Goal: Task Accomplishment & Management: Complete application form

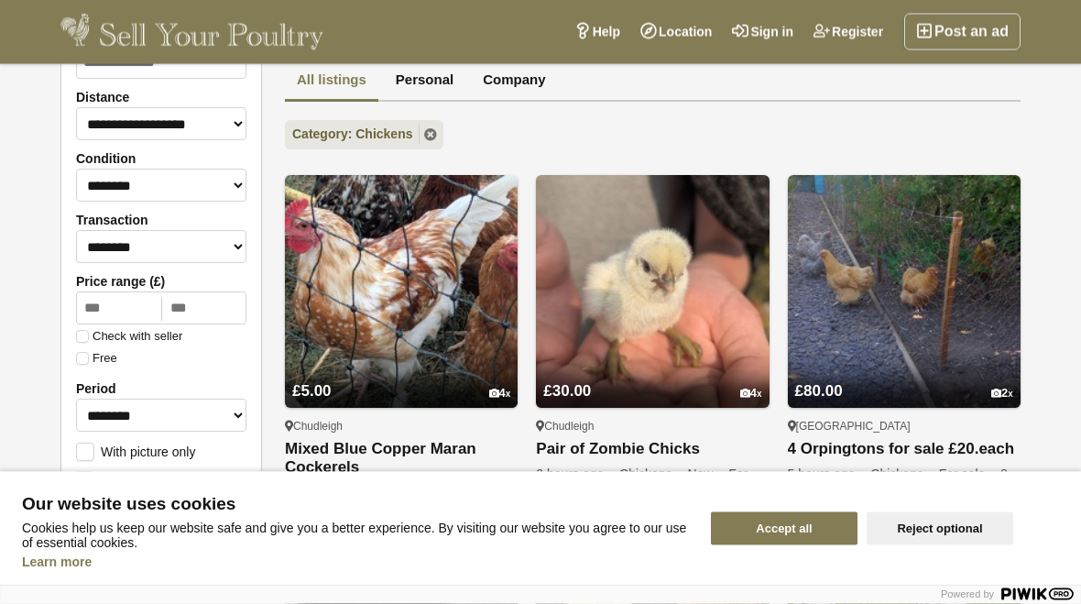
scroll to position [98, 0]
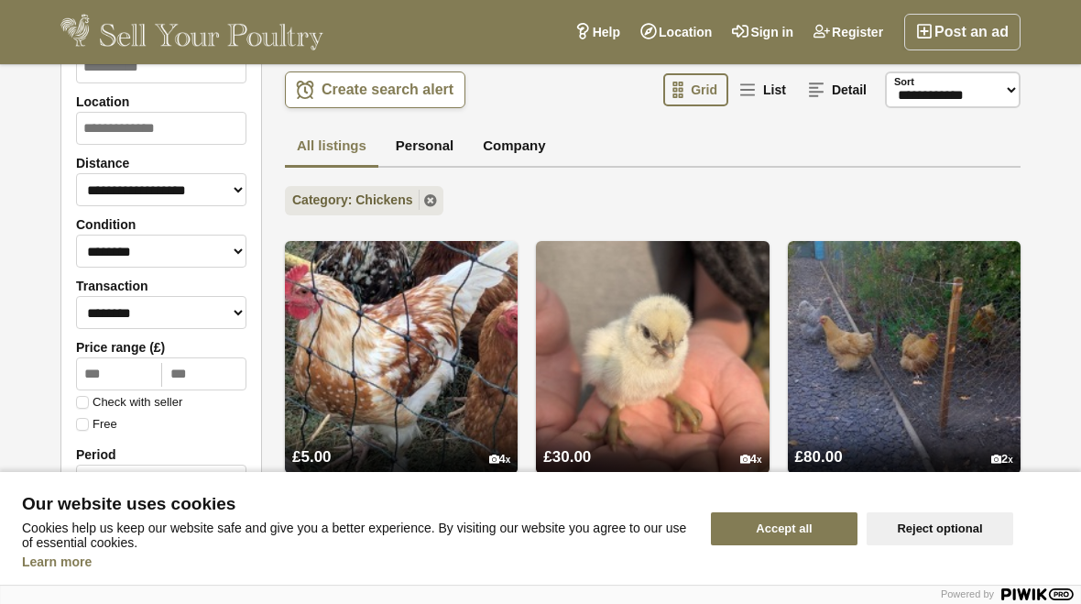
click at [785, 530] on button "Accept all" at bounding box center [784, 528] width 147 height 33
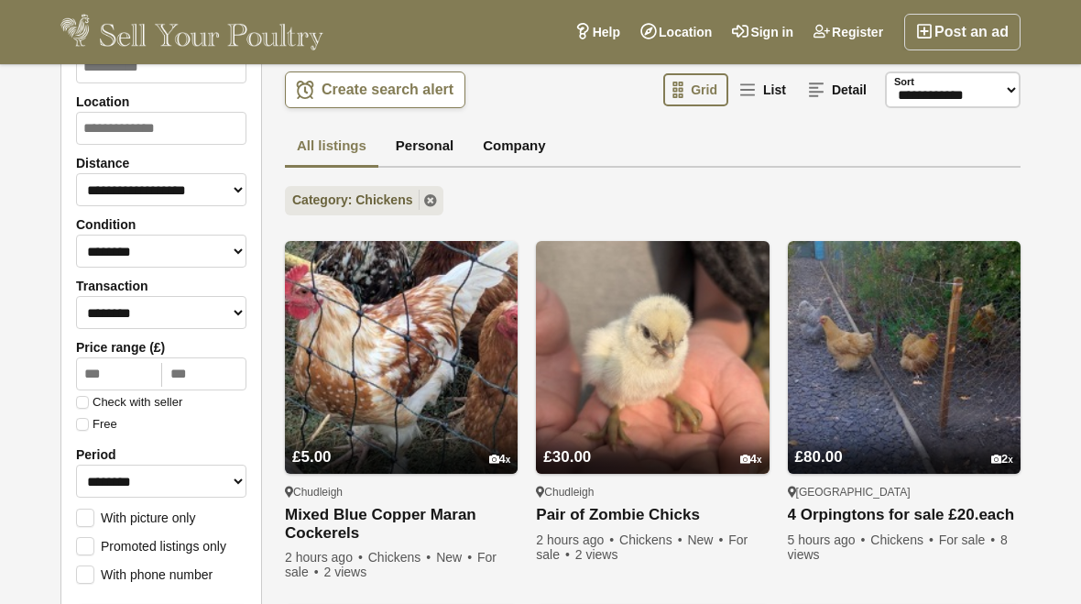
click at [983, 36] on link "Post an ad" at bounding box center [962, 32] width 116 height 37
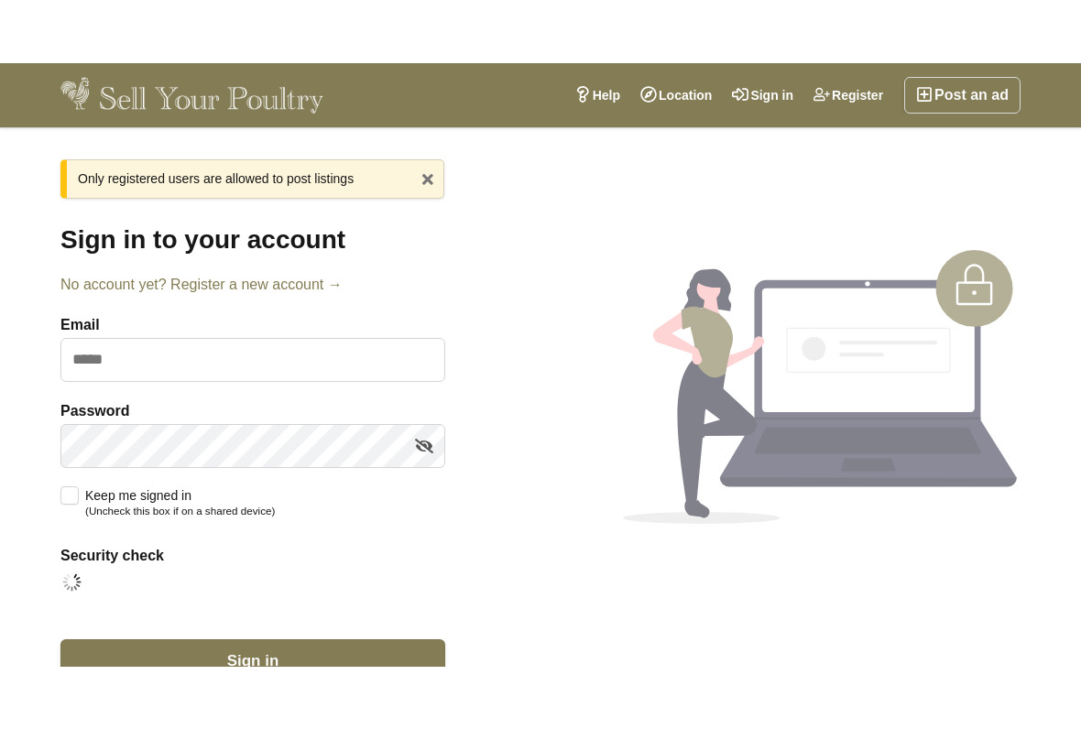
scroll to position [27, 0]
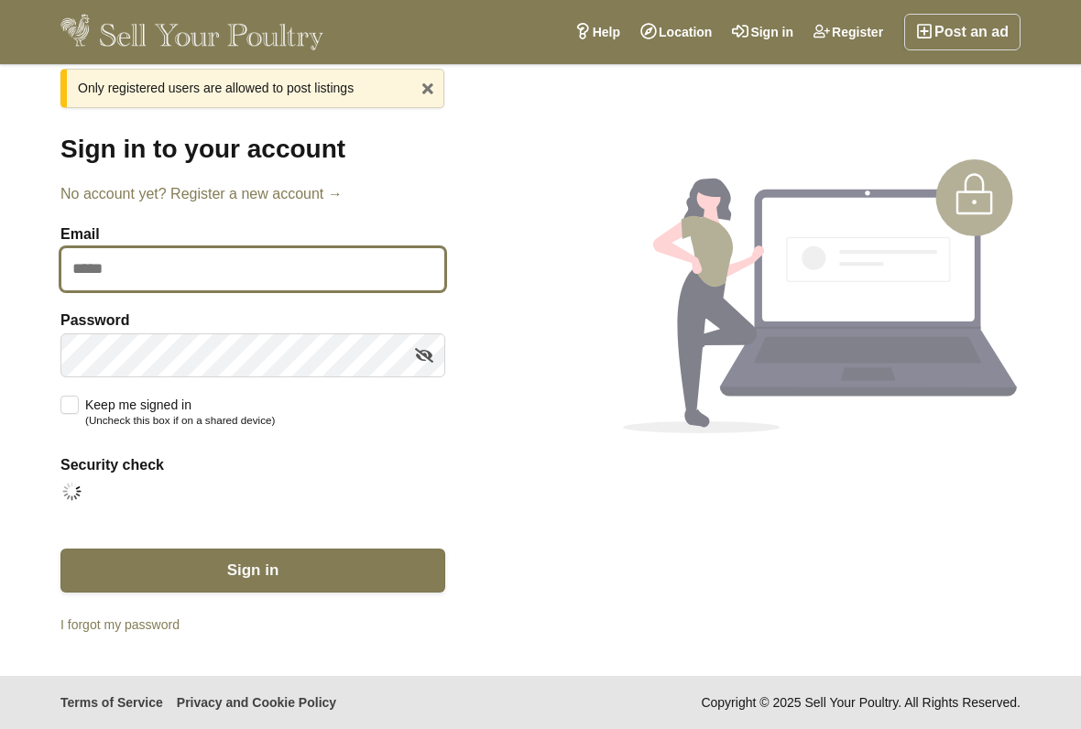
click at [113, 257] on input "Email" at bounding box center [252, 269] width 385 height 44
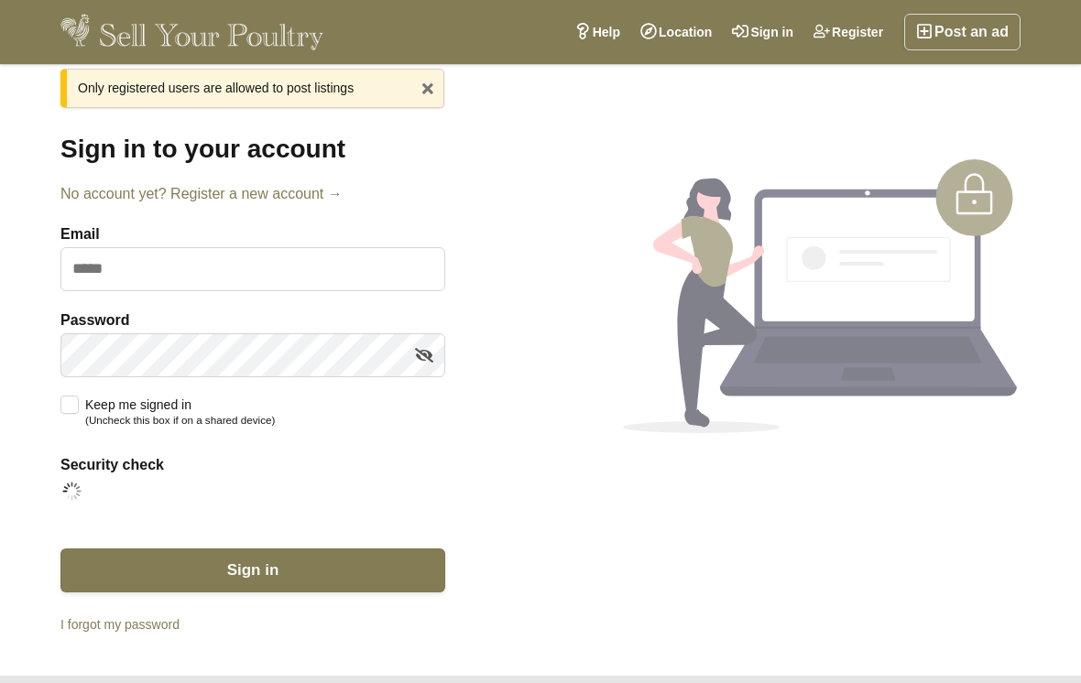
click at [1053, 127] on div "Home > Login x Only registered users are allowed to post listings Sign in to yo…" at bounding box center [540, 356] width 1081 height 639
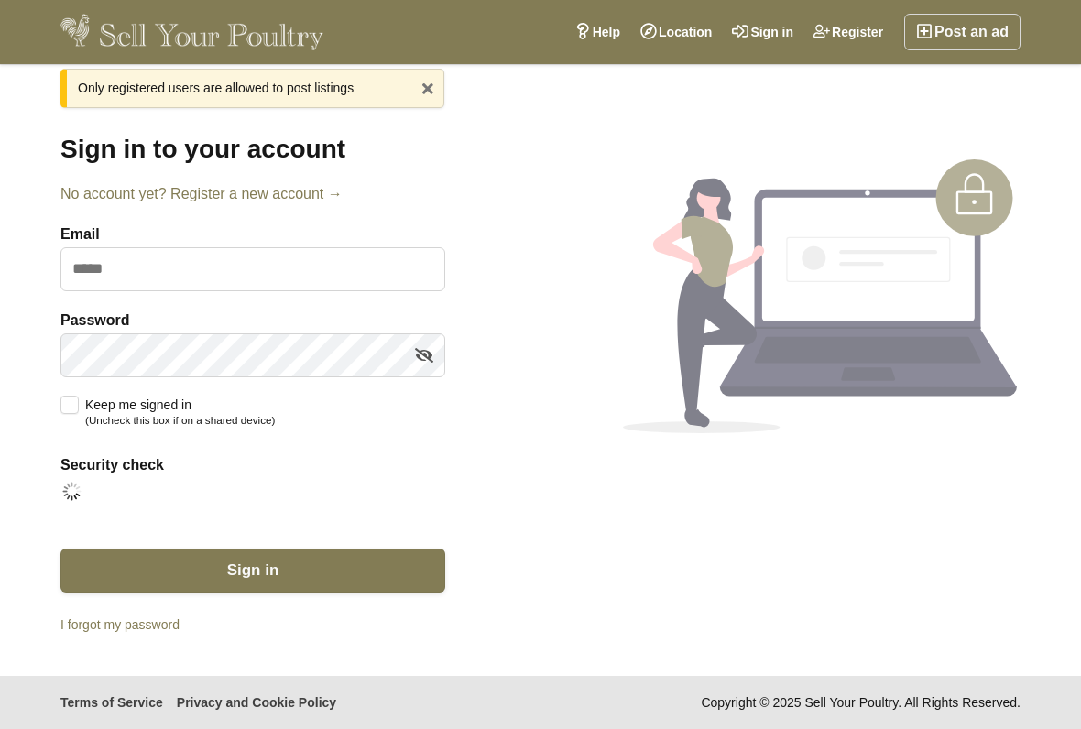
click at [427, 85] on link "x" at bounding box center [427, 87] width 27 height 27
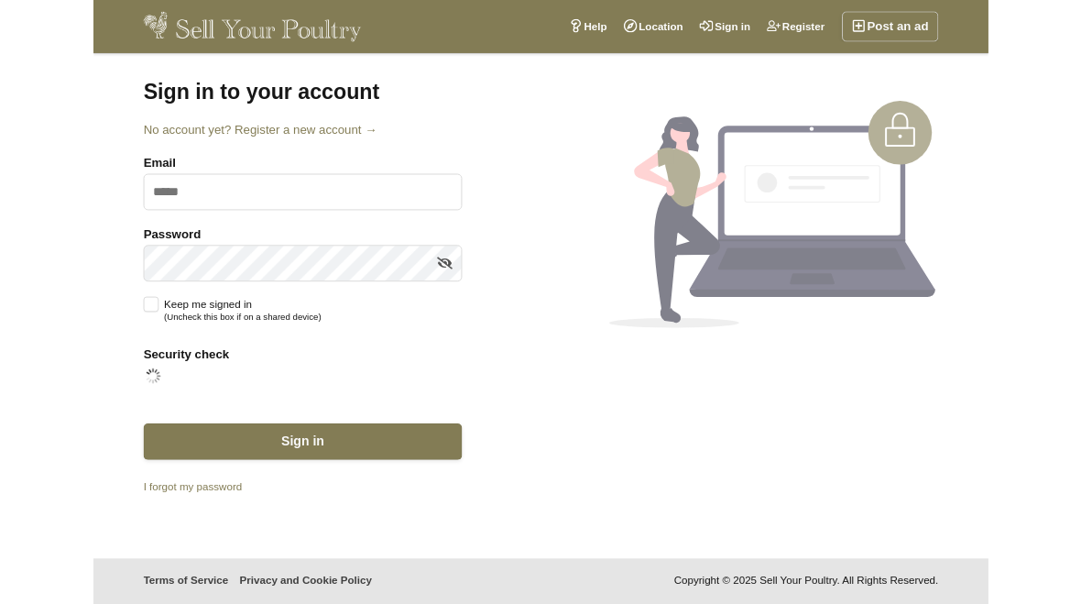
scroll to position [0, 0]
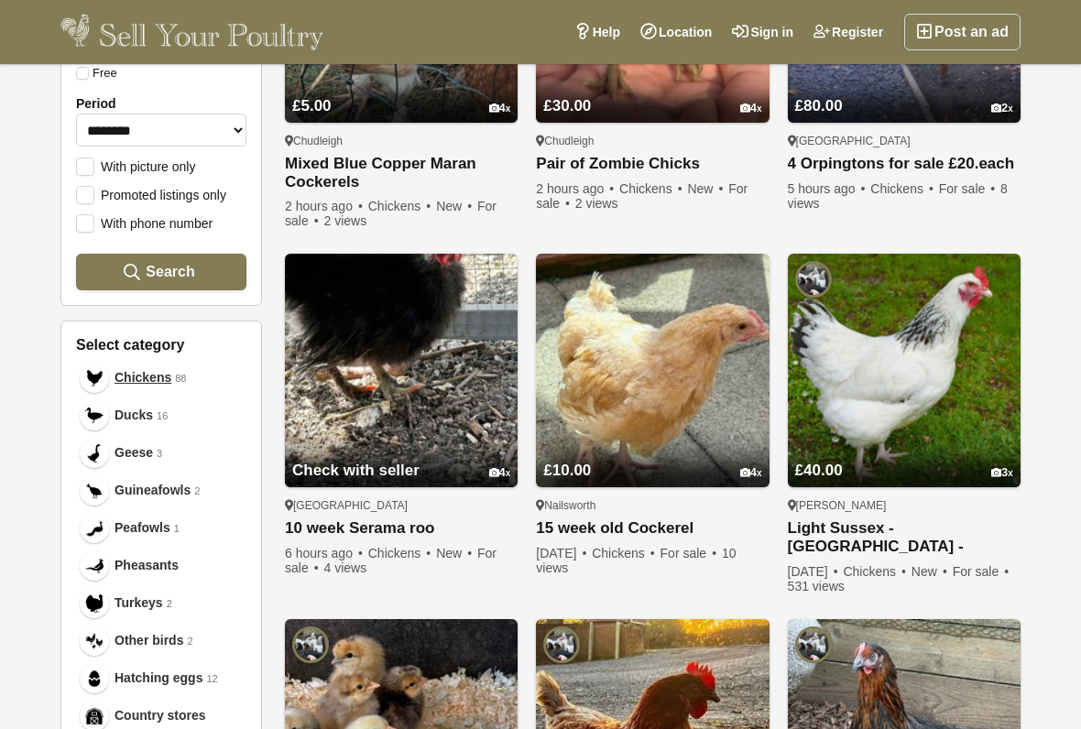
scroll to position [470, 0]
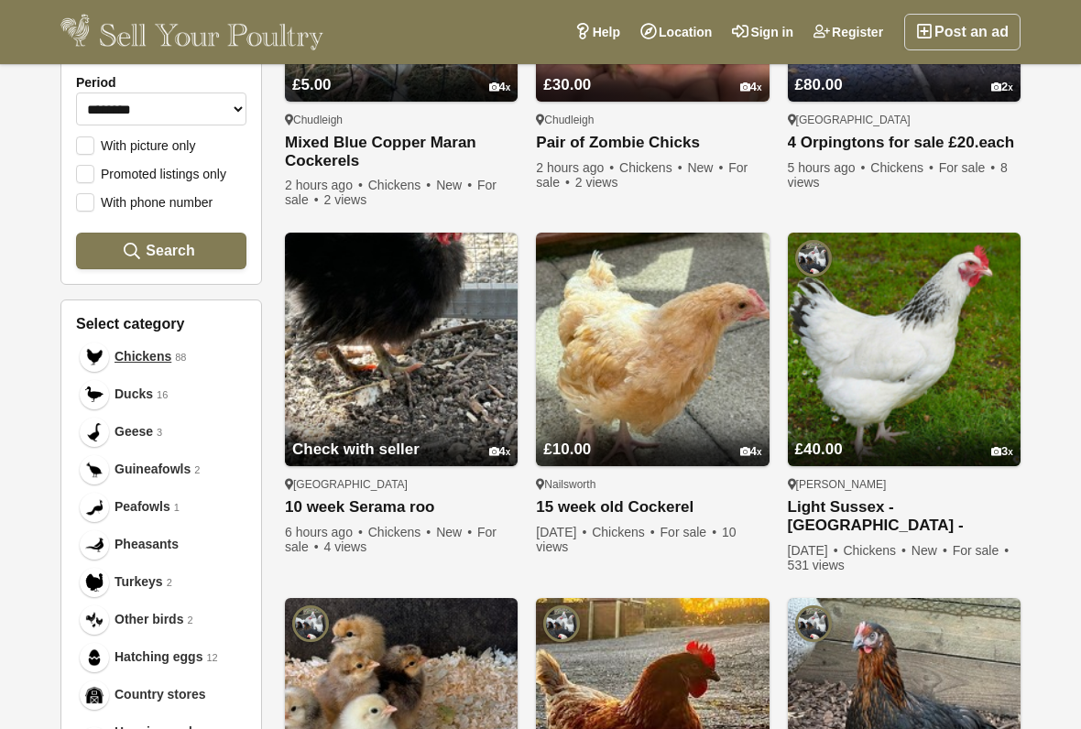
click at [132, 352] on span "Chickens" at bounding box center [143, 356] width 57 height 19
